Goal: Information Seeking & Learning: Learn about a topic

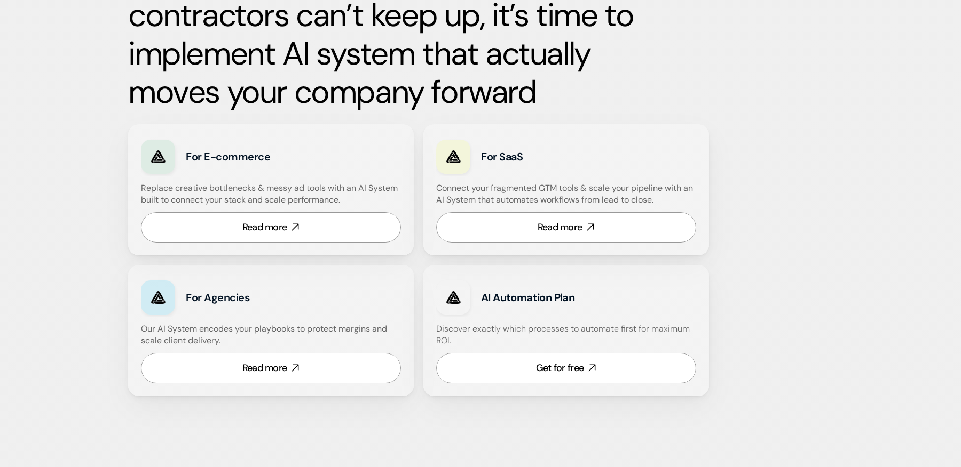
scroll to position [567, 0]
drag, startPoint x: 209, startPoint y: 159, endPoint x: 342, endPoint y: 159, distance: 132.9
click at [342, 159] on div "For E-commerce" at bounding box center [271, 156] width 260 height 39
drag, startPoint x: 487, startPoint y: 159, endPoint x: 545, endPoint y: 159, distance: 58.7
click at [545, 159] on h3 "For SaaS" at bounding box center [554, 156] width 146 height 15
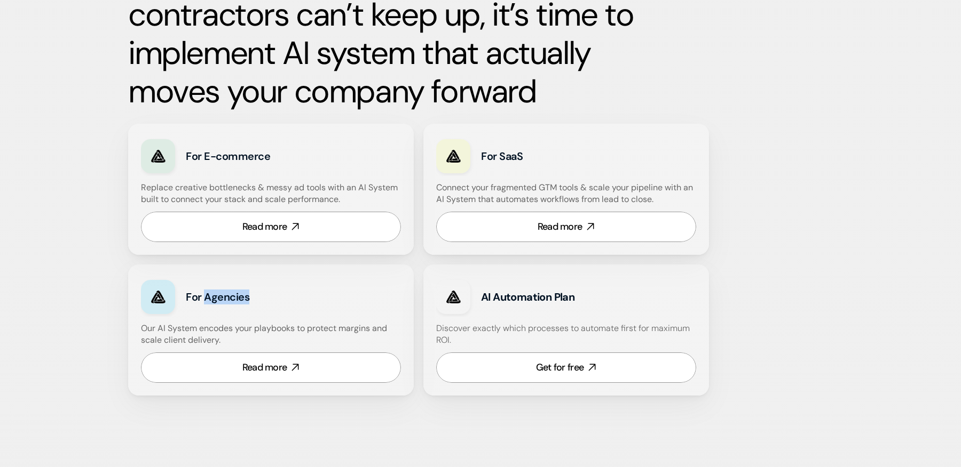
drag, startPoint x: 204, startPoint y: 297, endPoint x: 292, endPoint y: 298, distance: 88.1
click at [290, 298] on h3 "For Agencies" at bounding box center [259, 297] width 146 height 15
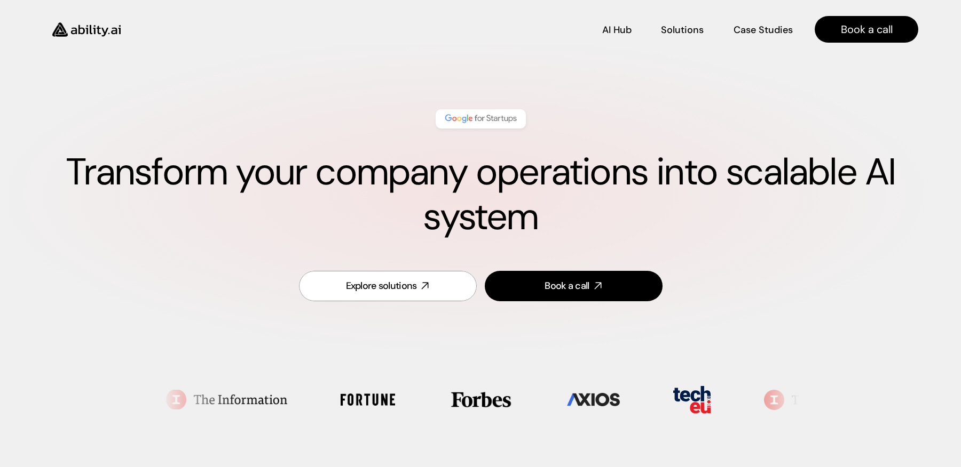
scroll to position [0, 0]
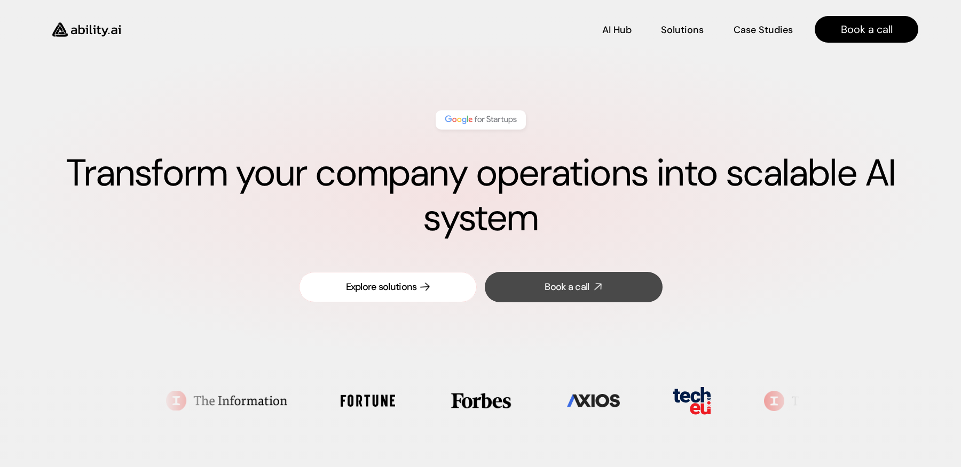
click at [432, 290] on link "Explore solutions" at bounding box center [388, 287] width 178 height 30
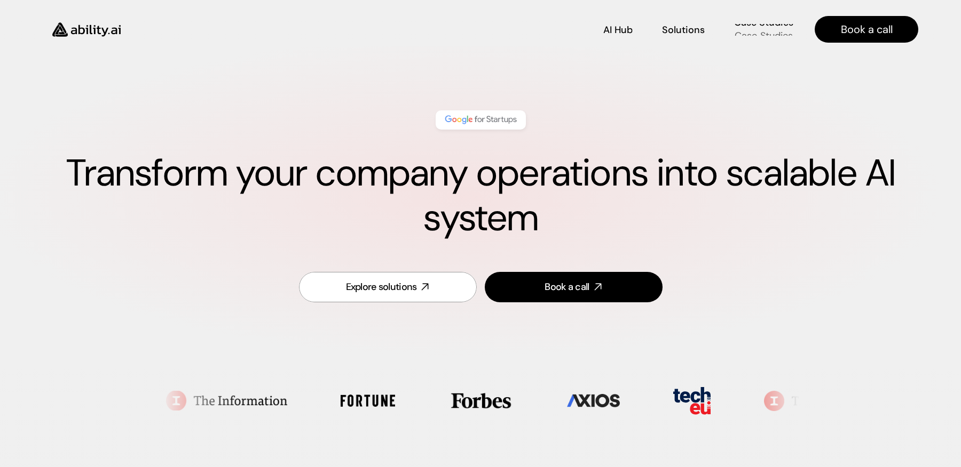
click at [745, 29] on p "Case Studies" at bounding box center [763, 35] width 58 height 13
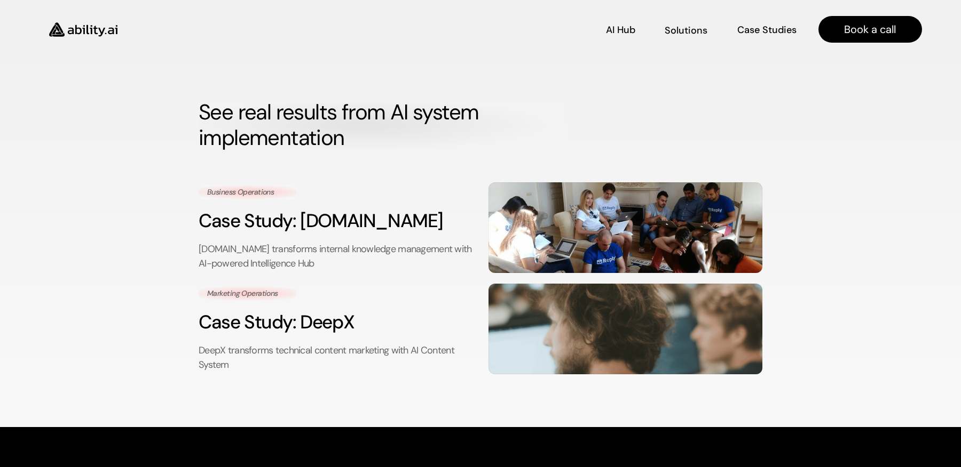
click at [98, 19] on img at bounding box center [83, 30] width 88 height 34
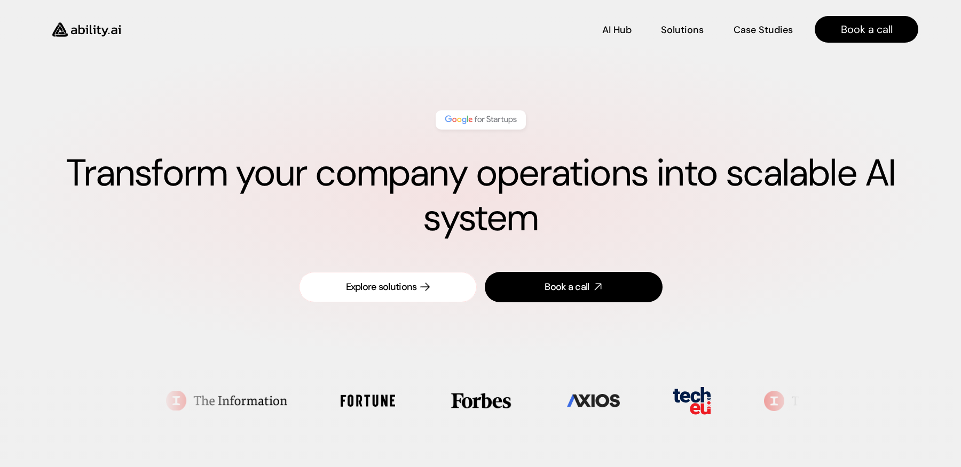
click at [362, 296] on link "Explore solutions" at bounding box center [388, 287] width 178 height 30
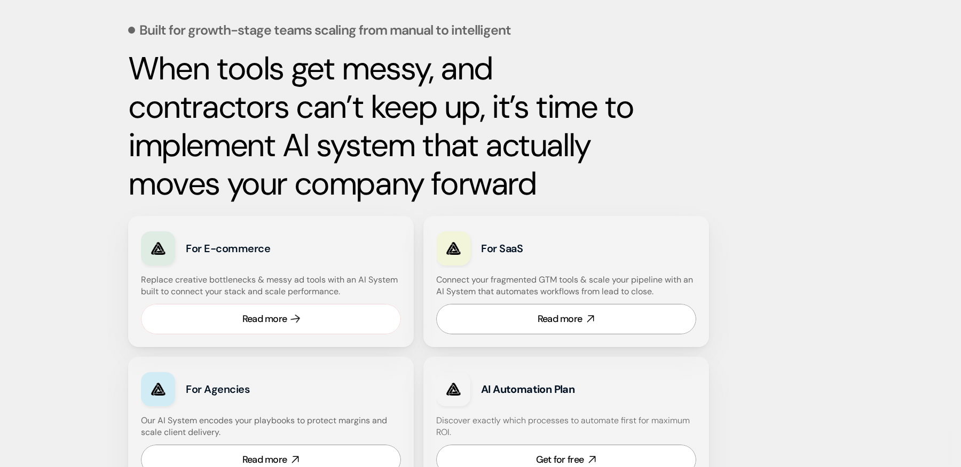
scroll to position [476, 0]
click at [354, 321] on link "Read more" at bounding box center [271, 318] width 260 height 30
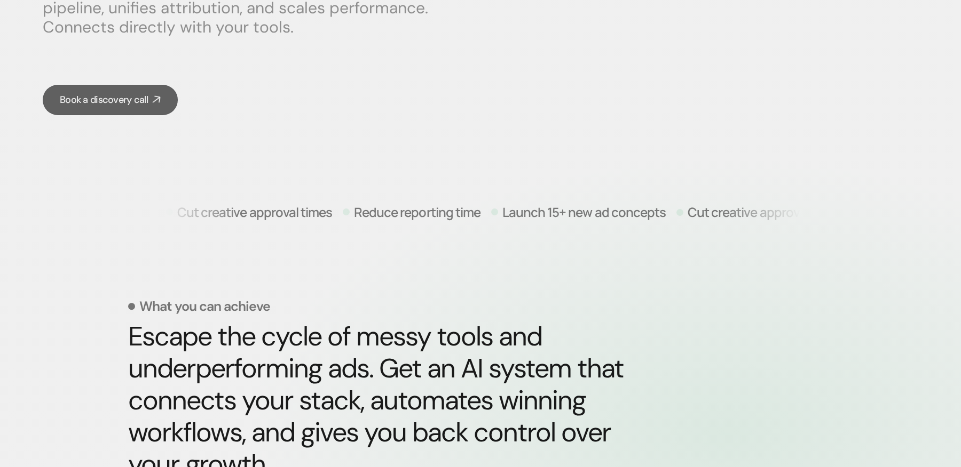
scroll to position [247, 0]
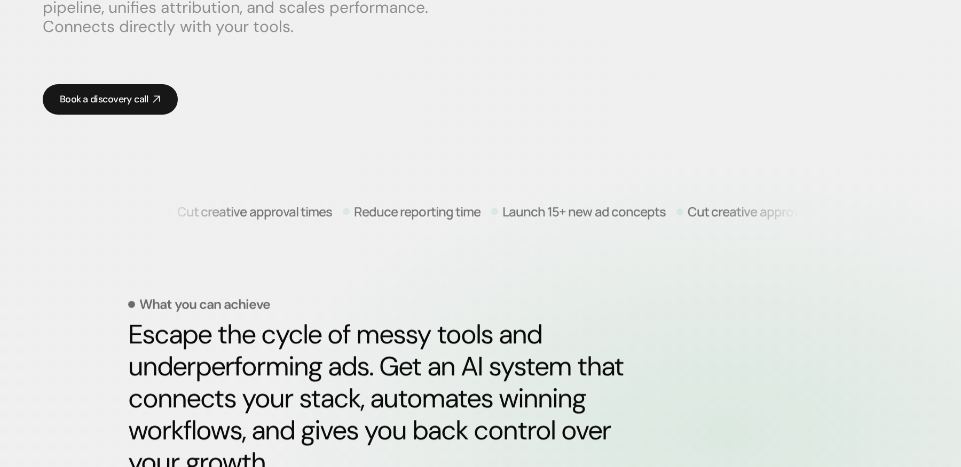
click at [130, 97] on div "Book a discovery call" at bounding box center [104, 99] width 88 height 13
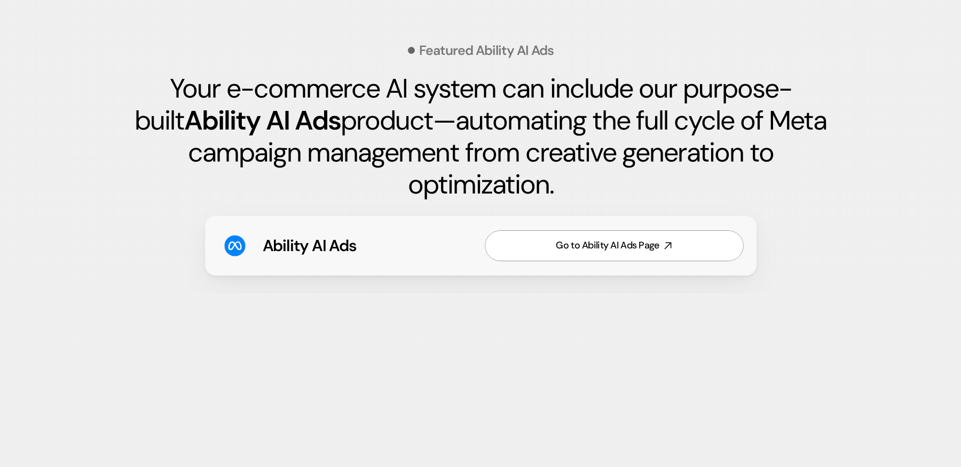
scroll to position [1575, 0]
click at [542, 238] on link "Go to Ability AI Ads Page" at bounding box center [614, 245] width 259 height 30
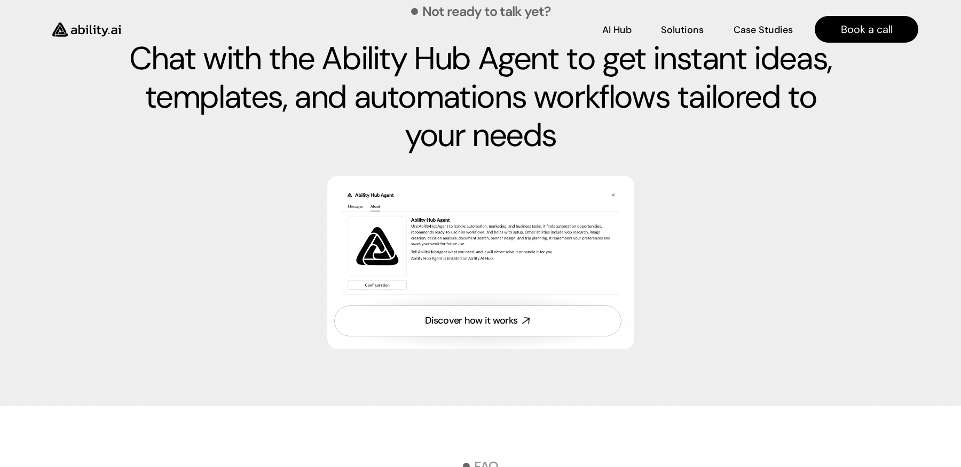
scroll to position [3613, 0]
click at [498, 328] on div "Discover how it works" at bounding box center [471, 321] width 92 height 13
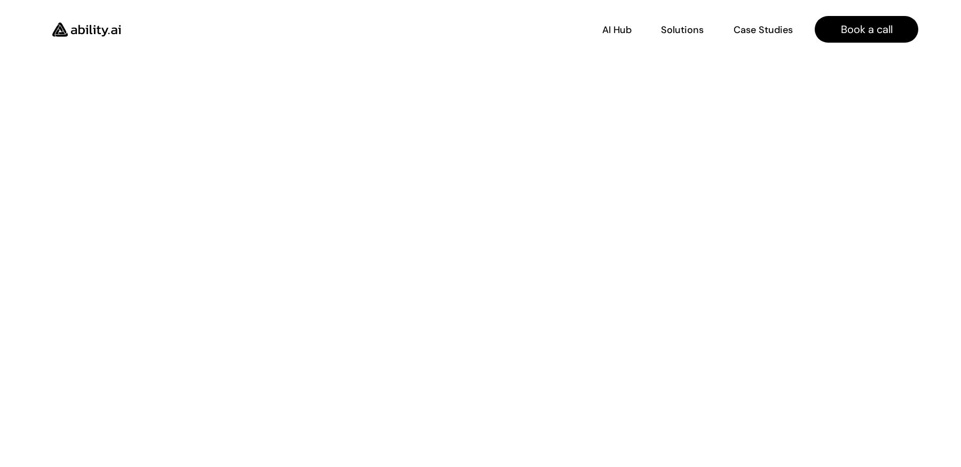
scroll to position [18, 0]
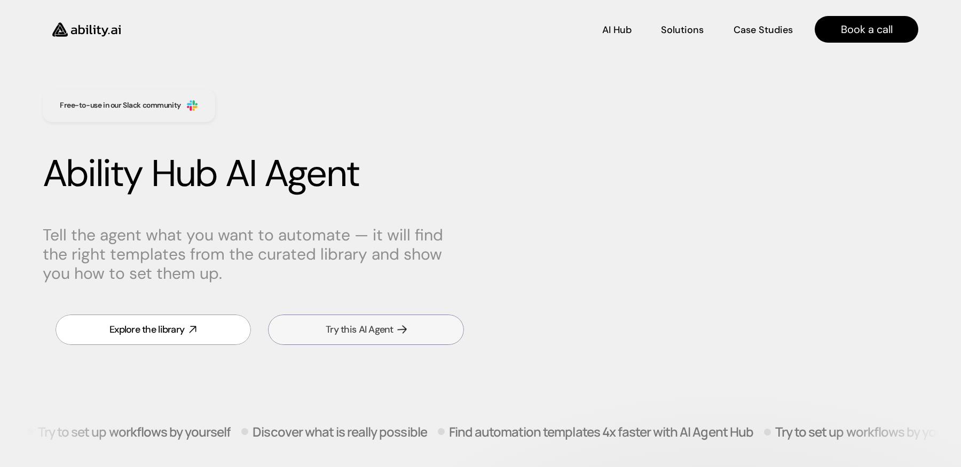
click at [388, 336] on div "Try this AI Agent" at bounding box center [360, 329] width 68 height 13
